Goal: Task Accomplishment & Management: Use online tool/utility

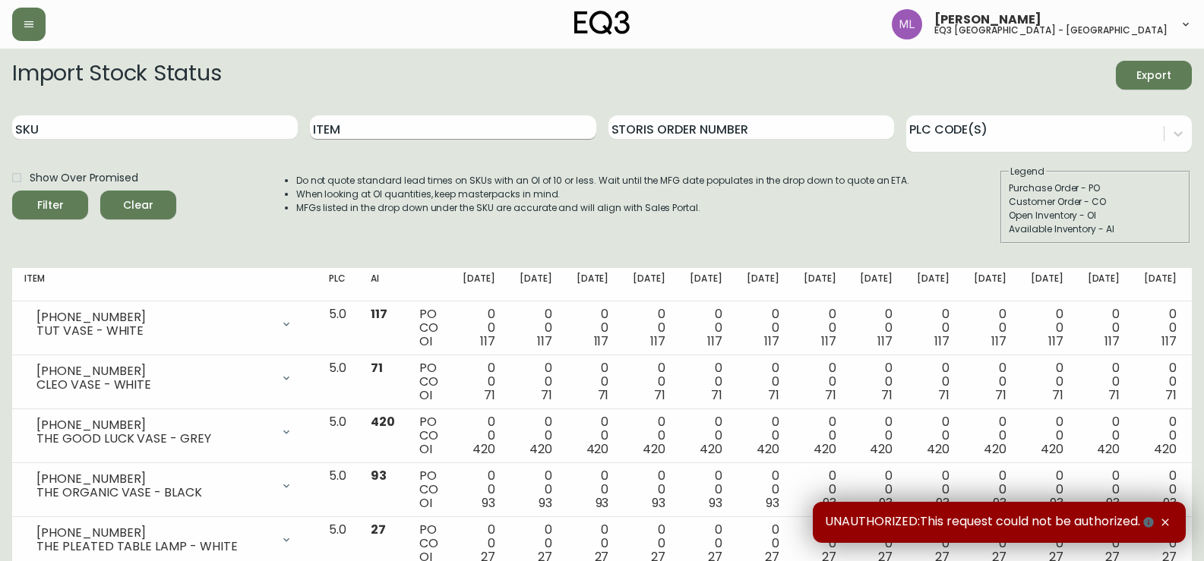
click at [362, 128] on input "Item" at bounding box center [453, 127] width 286 height 24
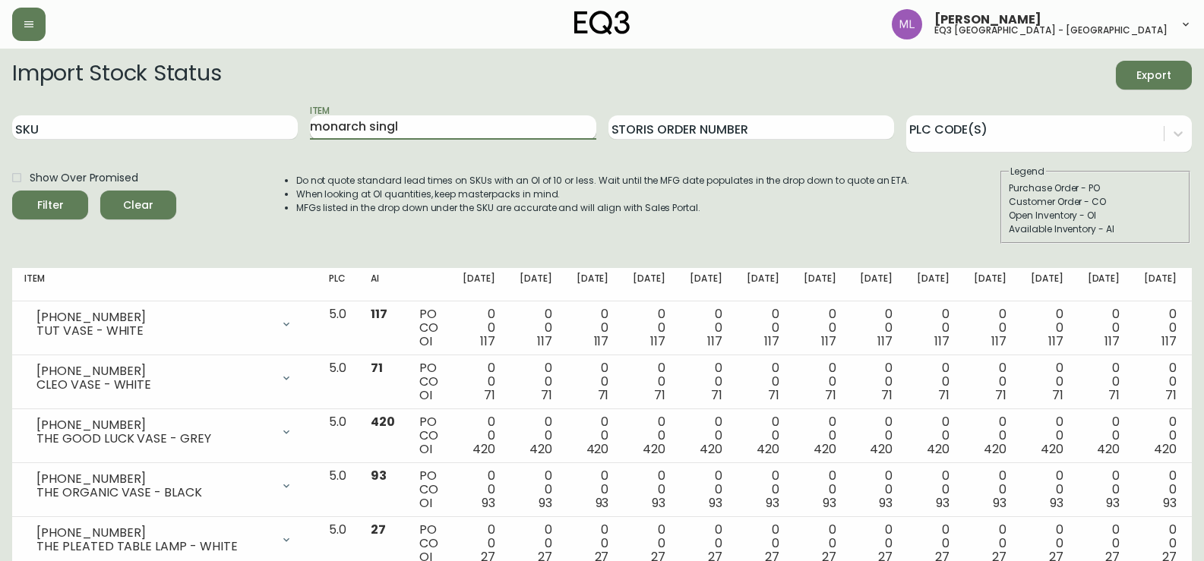
type input "monarch singl"
click at [12, 191] on button "Filter" at bounding box center [50, 205] width 76 height 29
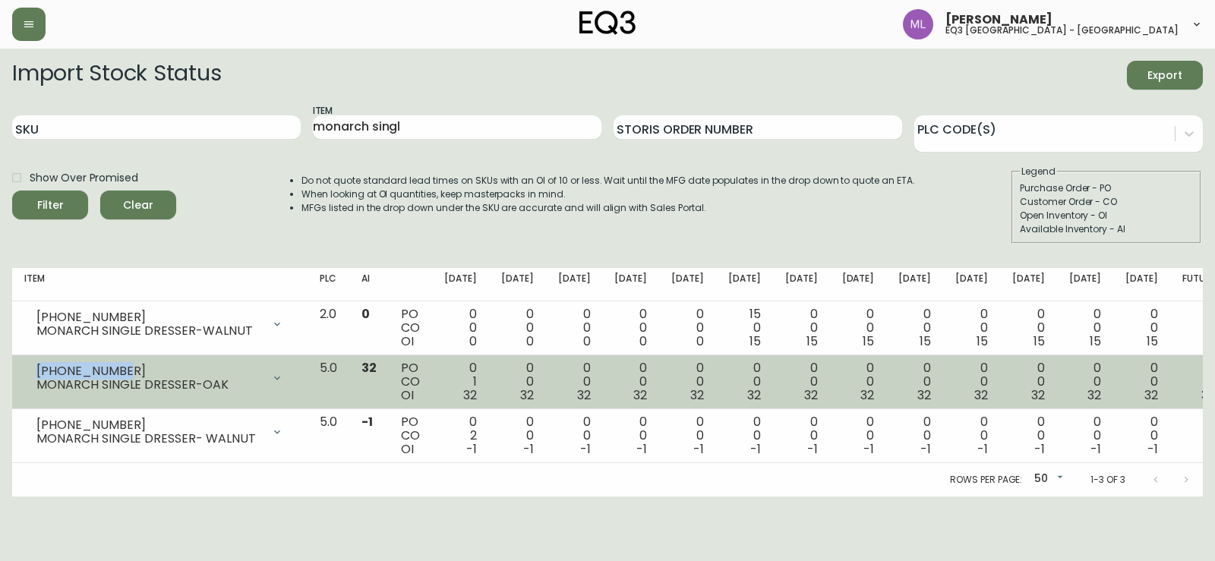
drag, startPoint x: 122, startPoint y: 368, endPoint x: 30, endPoint y: 361, distance: 92.2
click at [30, 362] on div "7170-0450-23 MONARCH SINGLE DRESSER-OAK" at bounding box center [159, 378] width 271 height 33
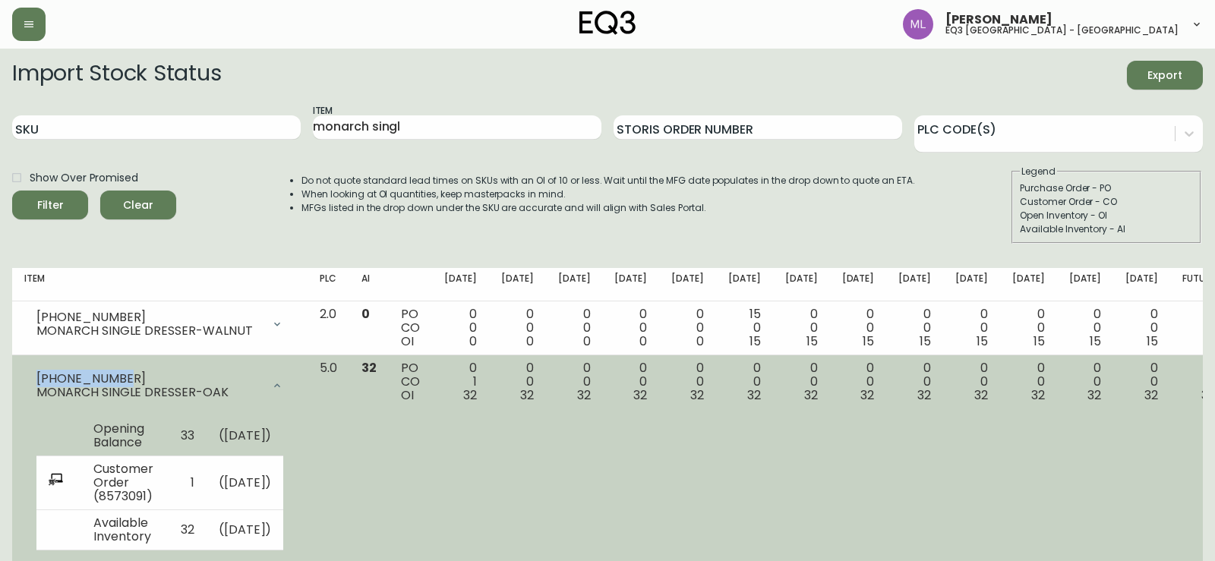
copy div "7170-0450-23"
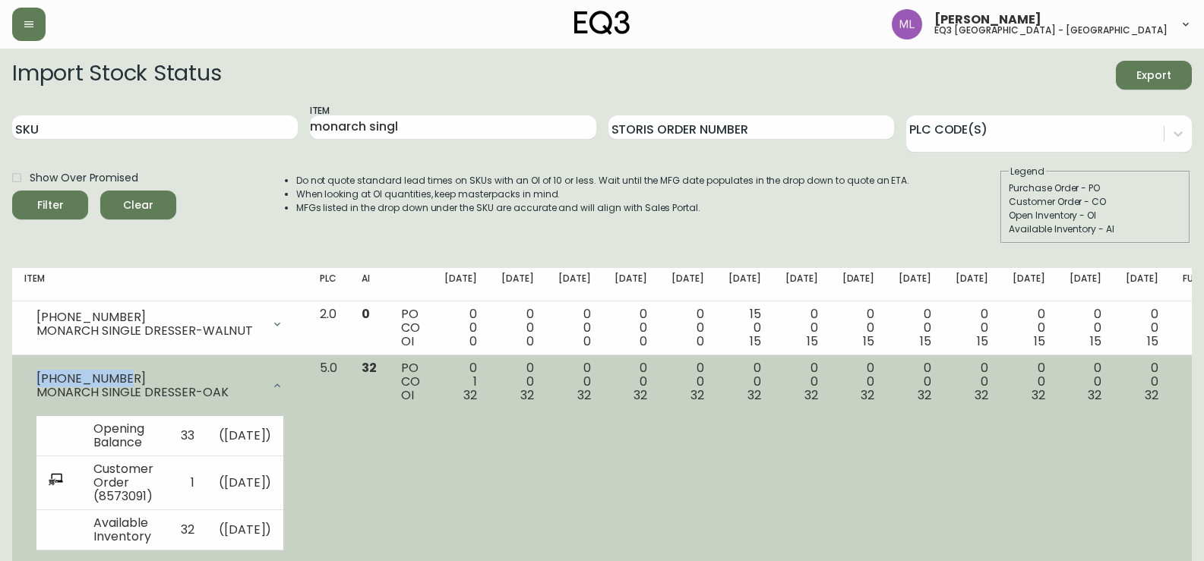
click at [283, 391] on icon at bounding box center [277, 386] width 12 height 12
